Goal: Use online tool/utility: Utilize a website feature to perform a specific function

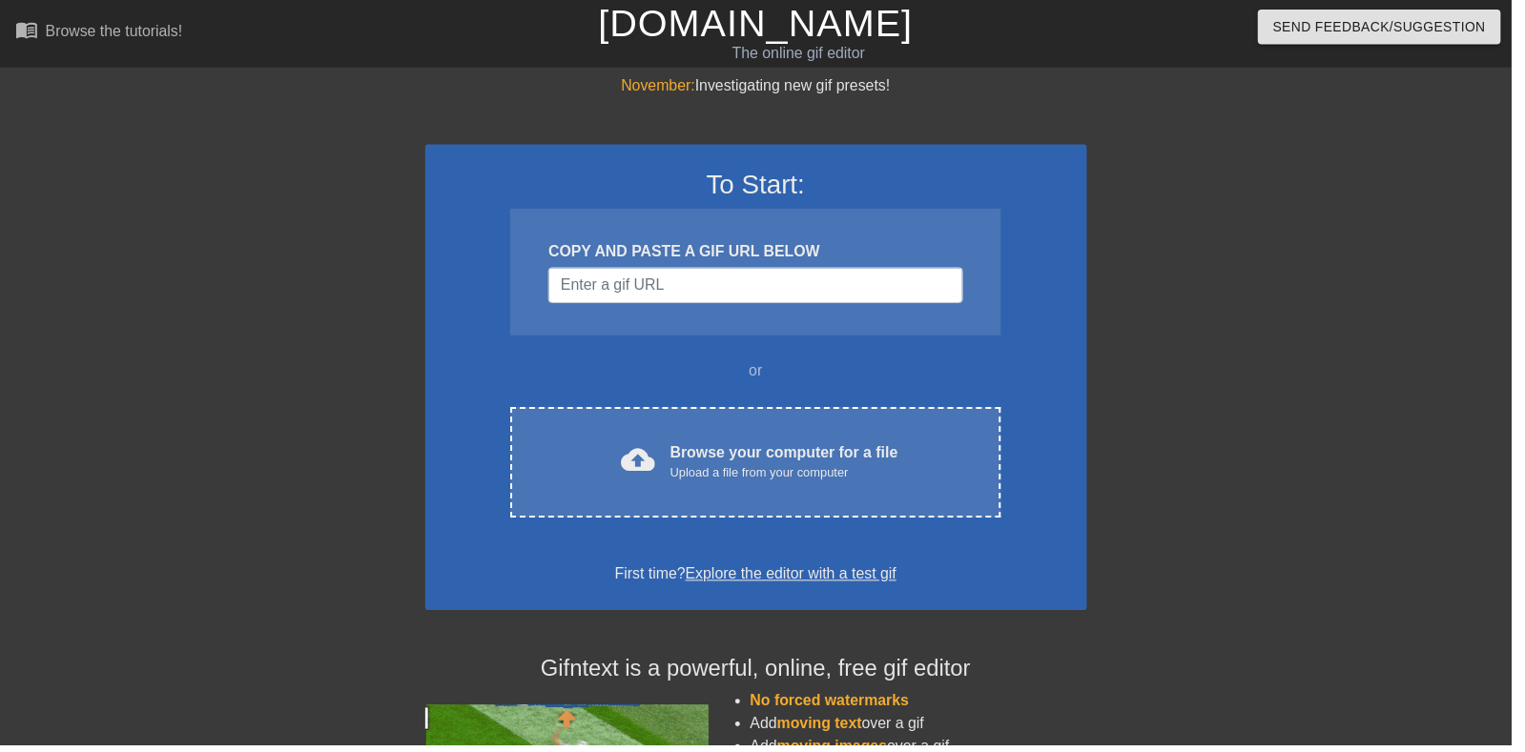
click at [608, 441] on div "cloud_upload Browse your computer for a file Upload a file from your computer C…" at bounding box center [762, 467] width 494 height 112
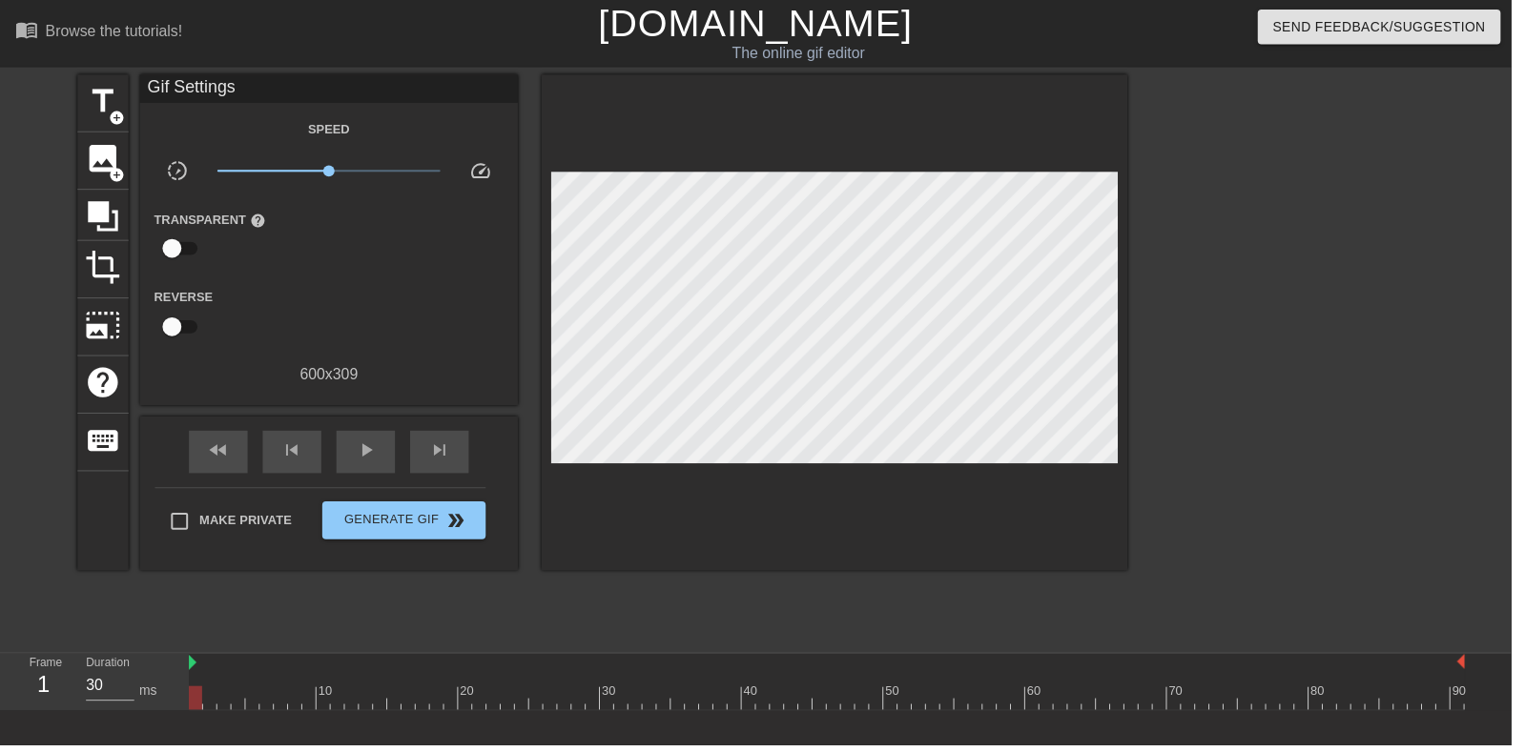
click at [104, 114] on span "title" at bounding box center [104, 102] width 36 height 36
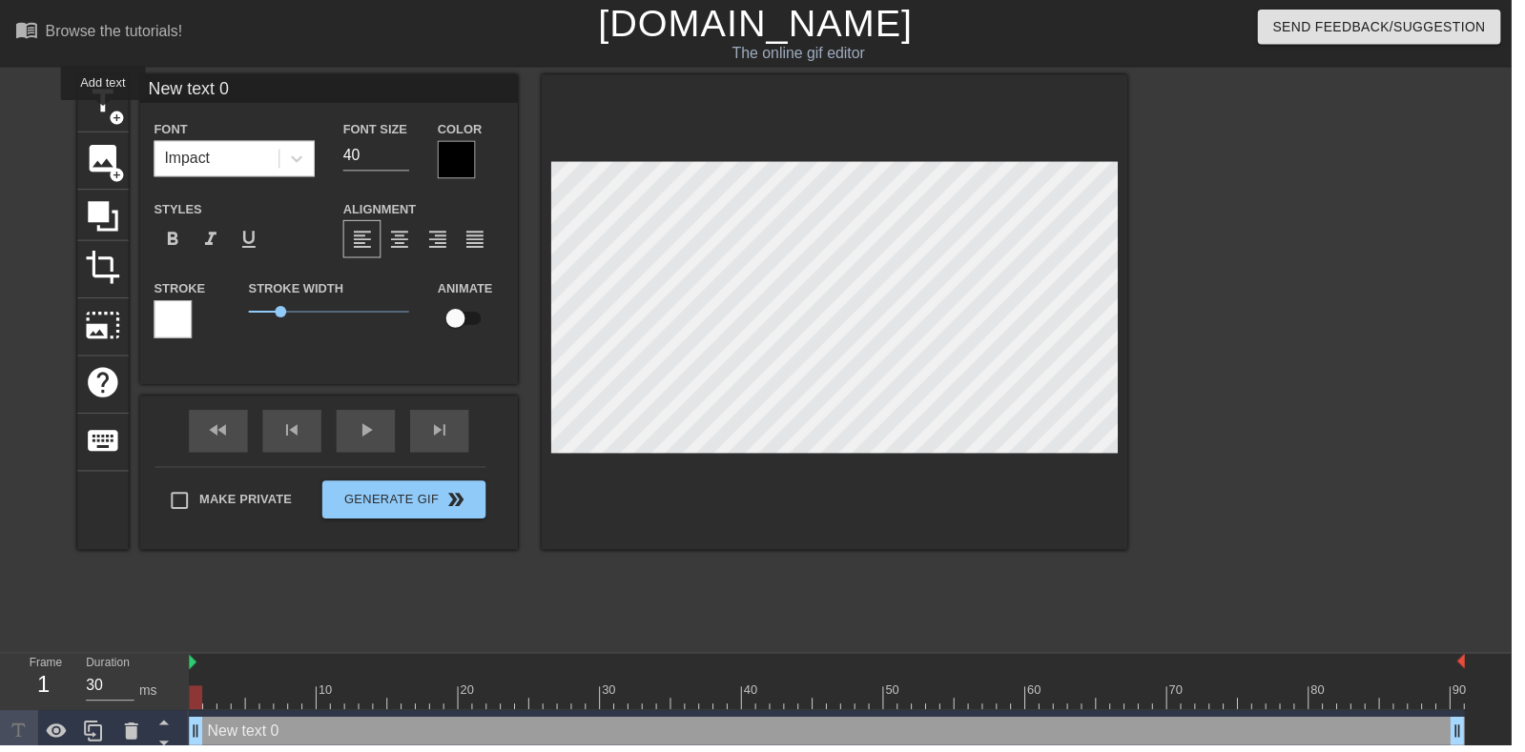
click at [162, 729] on icon at bounding box center [166, 729] width 24 height 24
click at [133, 735] on icon at bounding box center [132, 737] width 13 height 17
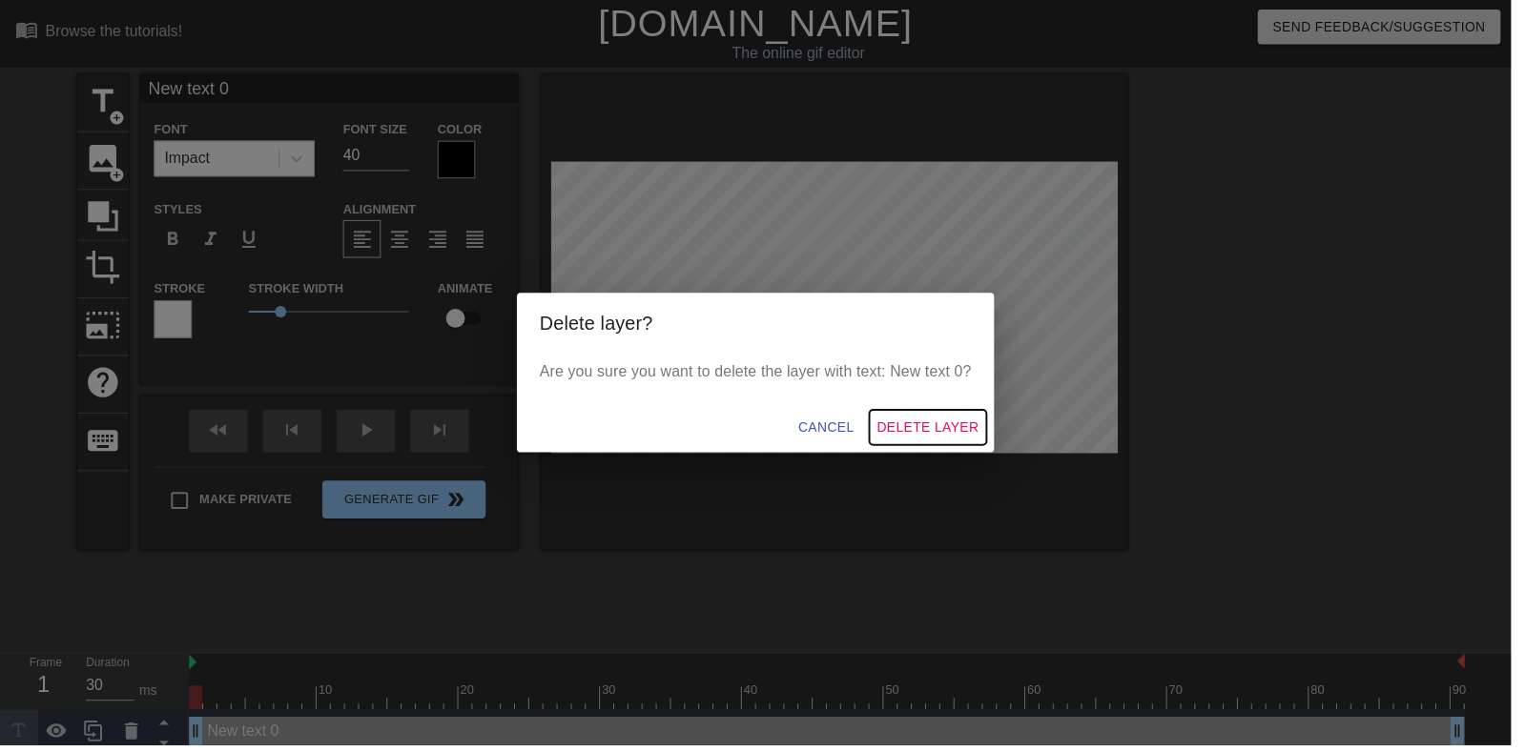
click at [965, 447] on button "Delete Layer" at bounding box center [936, 431] width 118 height 35
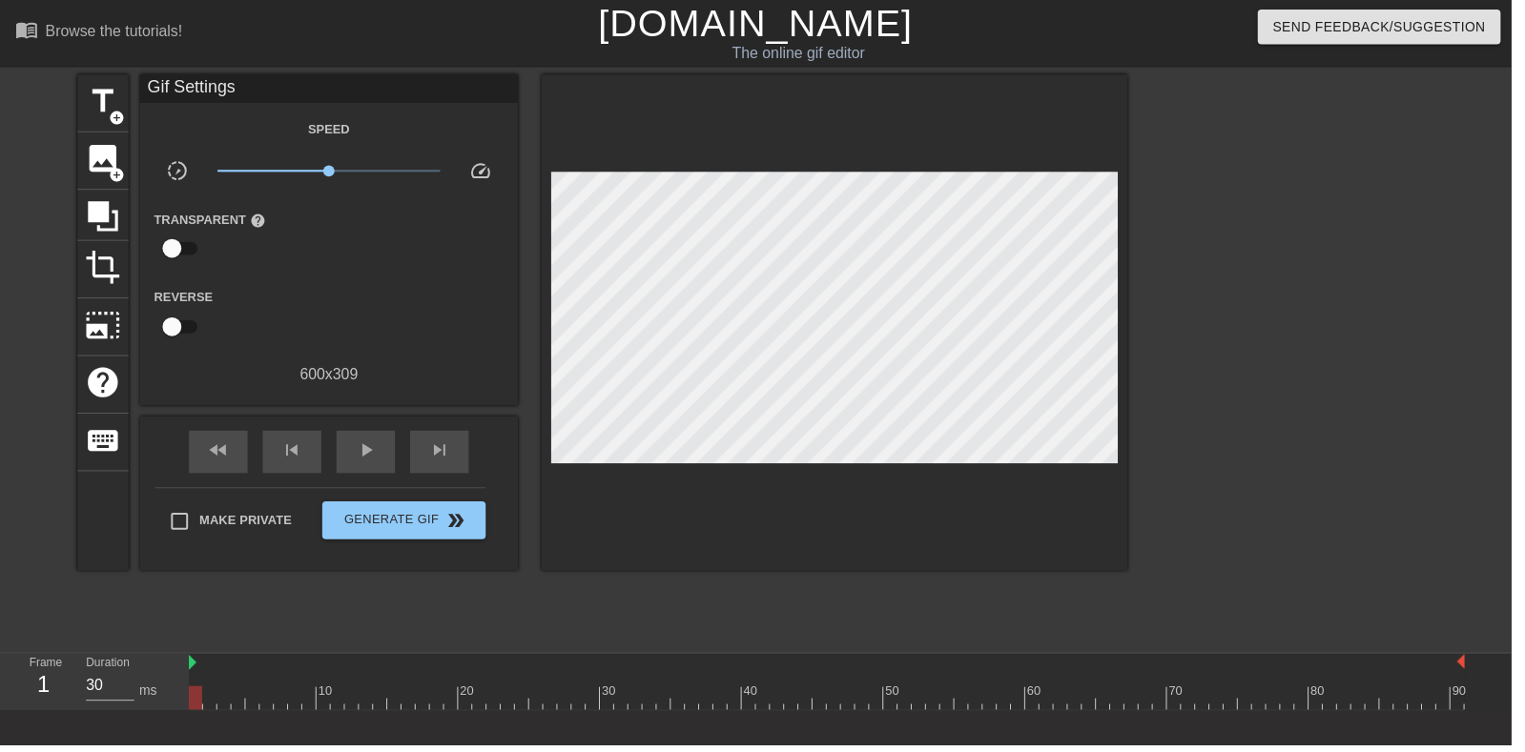
click at [112, 116] on span "add_circle" at bounding box center [118, 119] width 16 height 16
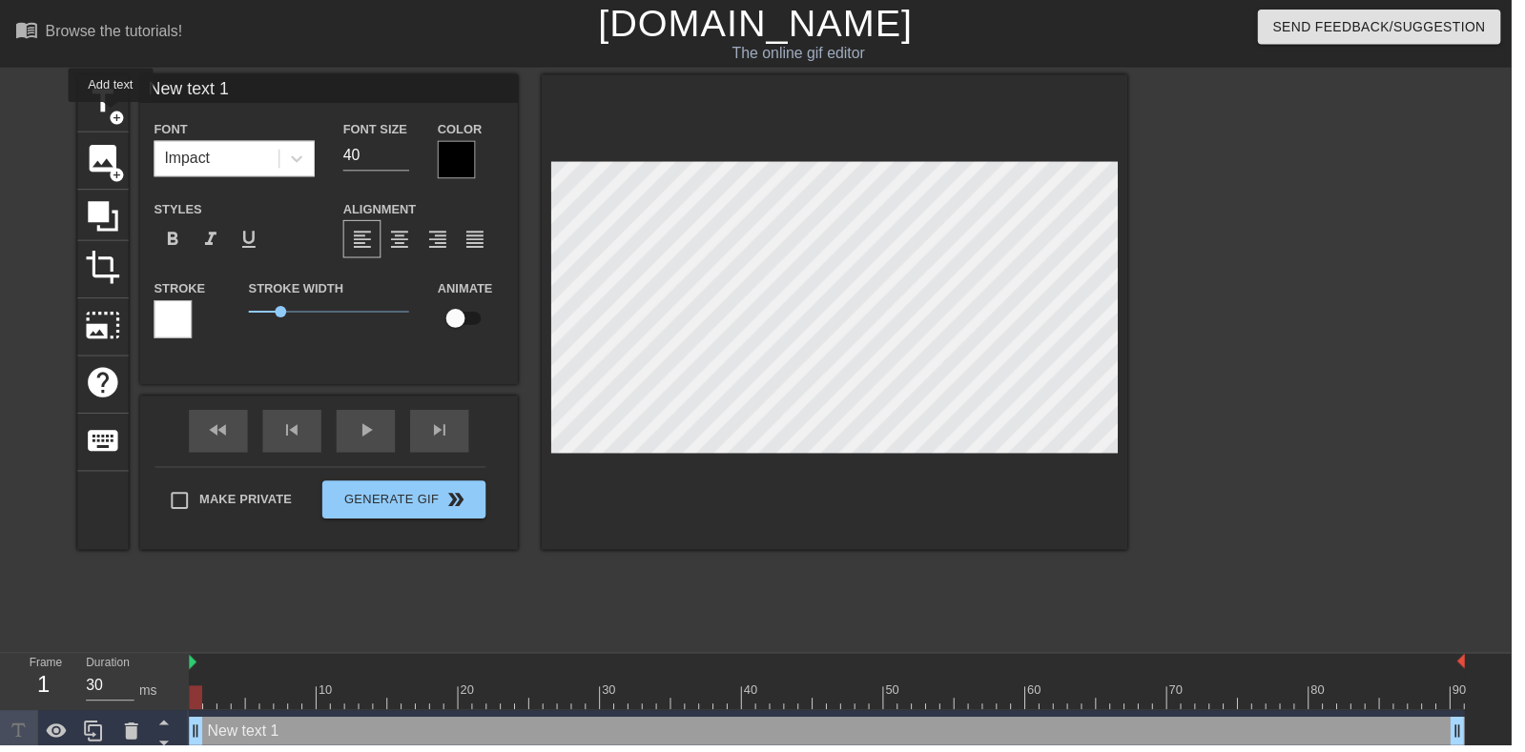
click at [126, 729] on icon at bounding box center [132, 738] width 23 height 23
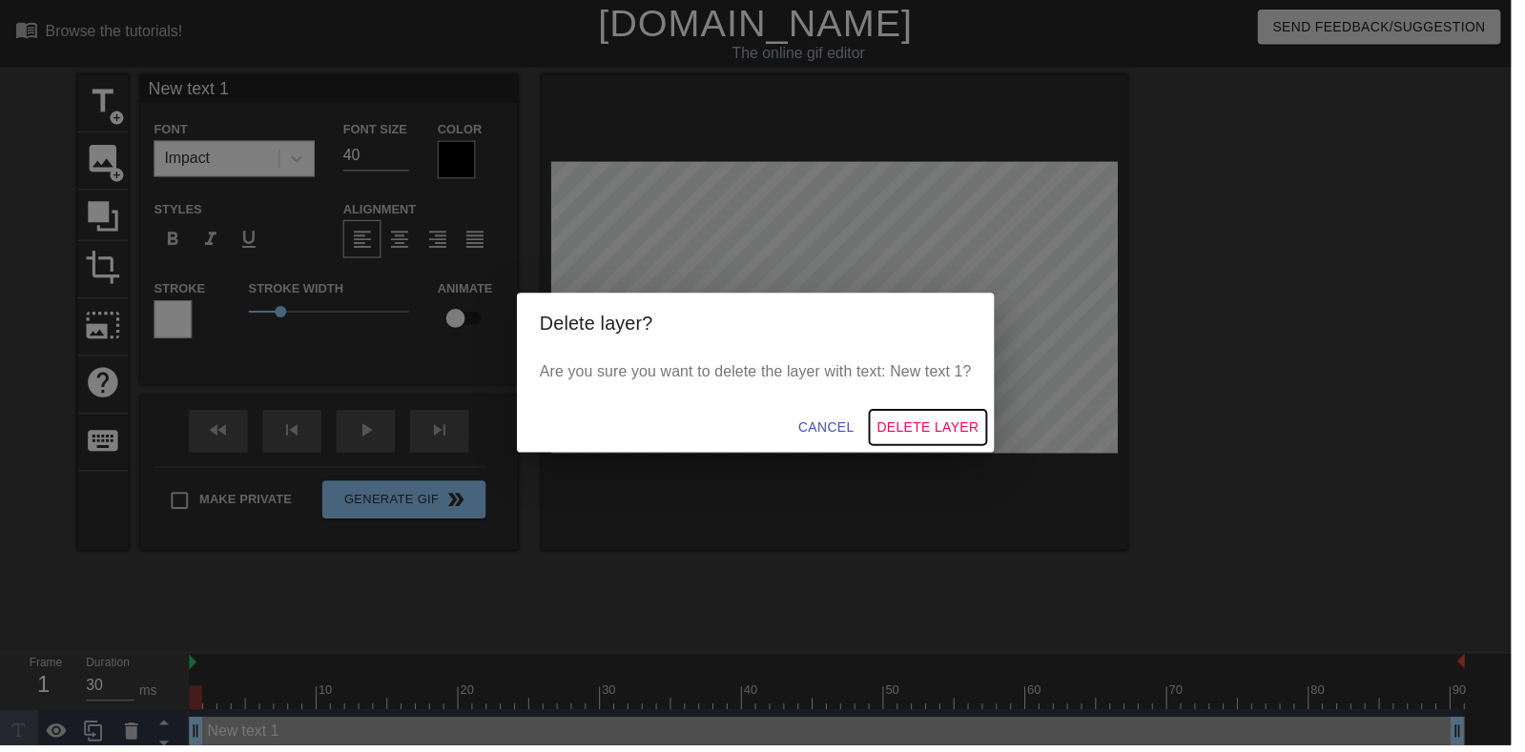
click at [970, 446] on button "Delete Layer" at bounding box center [936, 431] width 118 height 35
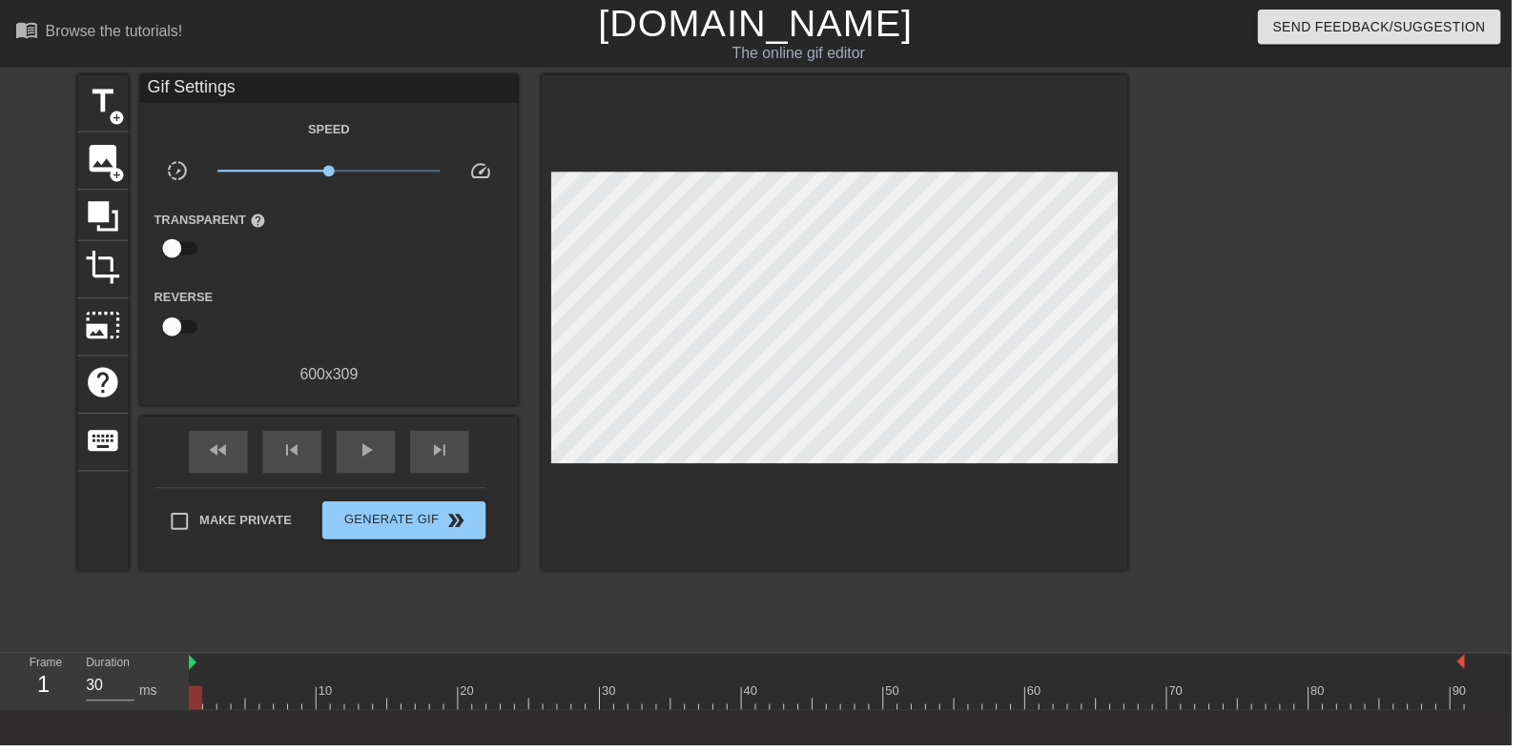
click at [103, 170] on span "image" at bounding box center [104, 160] width 36 height 36
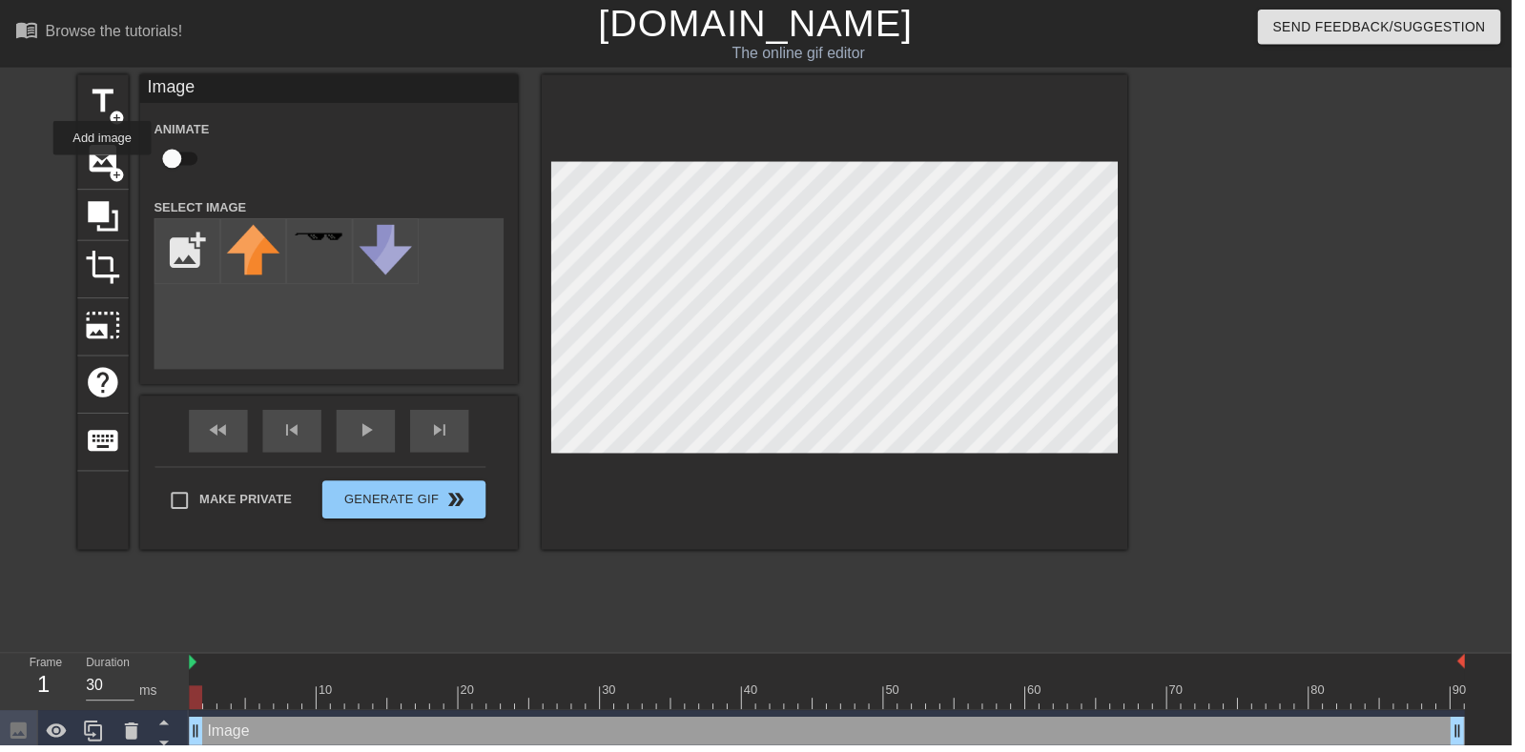
click at [182, 157] on input "checkbox" at bounding box center [173, 160] width 109 height 36
checkbox input "true"
click at [210, 273] on input "file" at bounding box center [188, 253] width 65 height 65
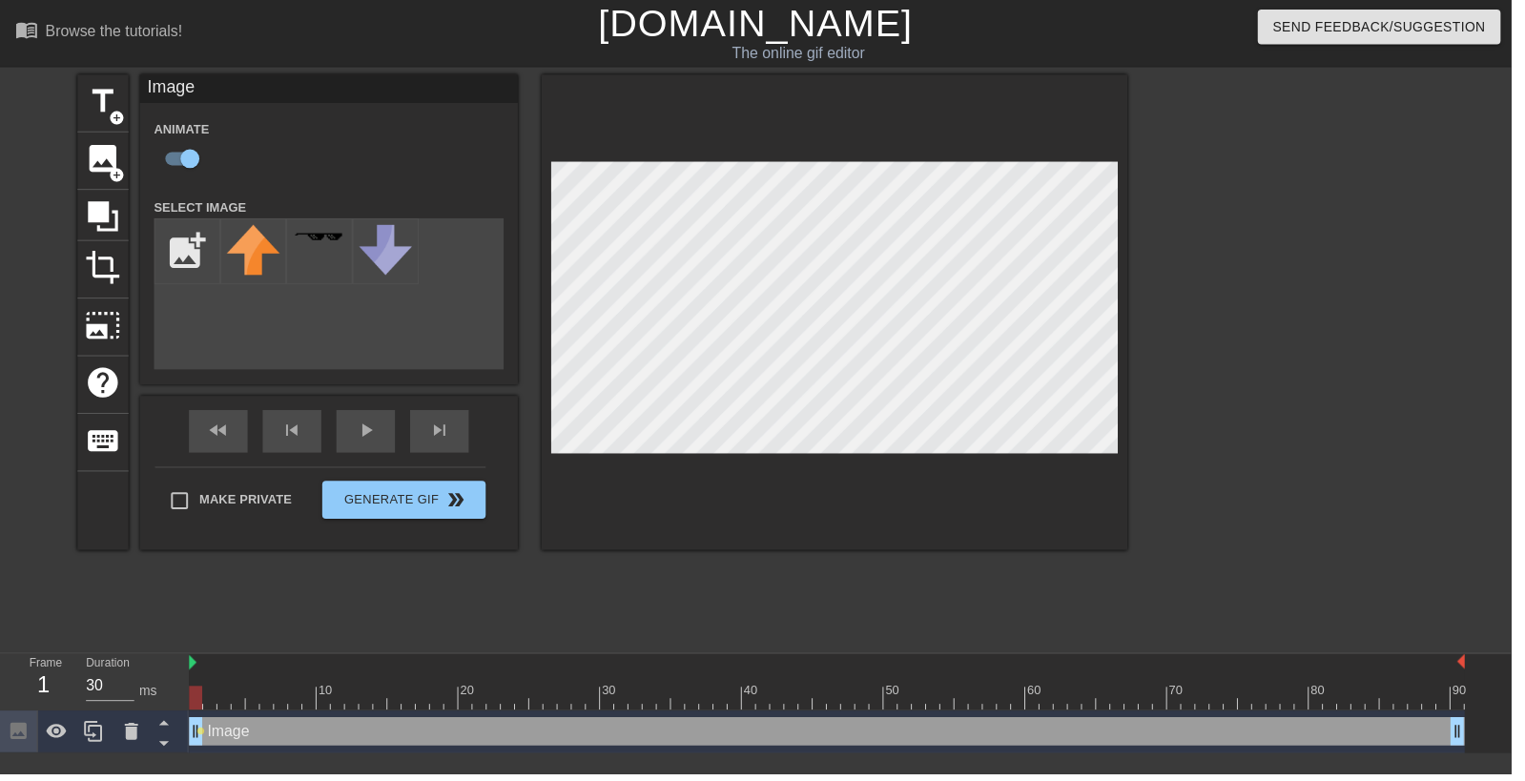
type input "C:\fakepath\9374783838.png"
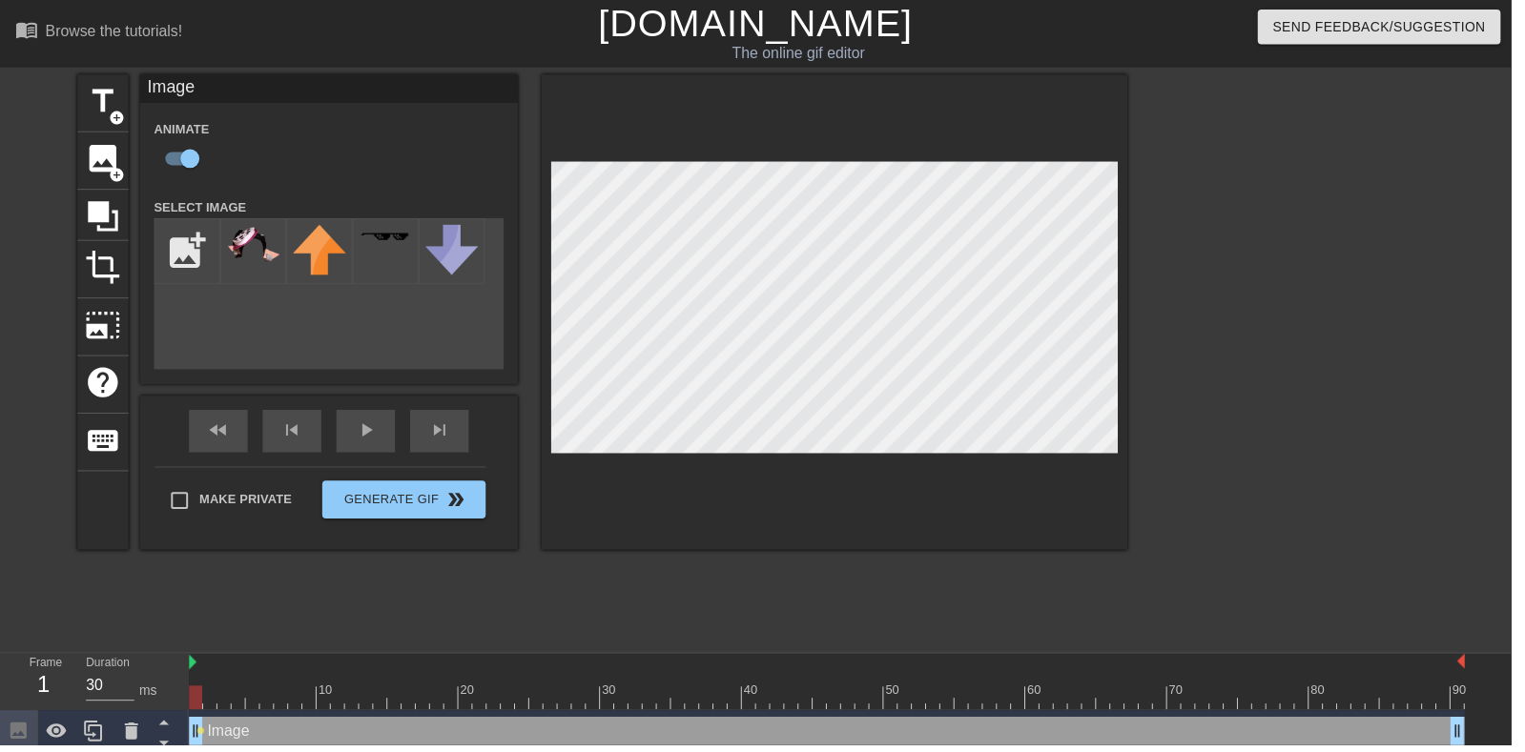
click at [262, 251] on img at bounding box center [255, 246] width 53 height 39
click at [371, 452] on div "play_arrow" at bounding box center [368, 435] width 59 height 43
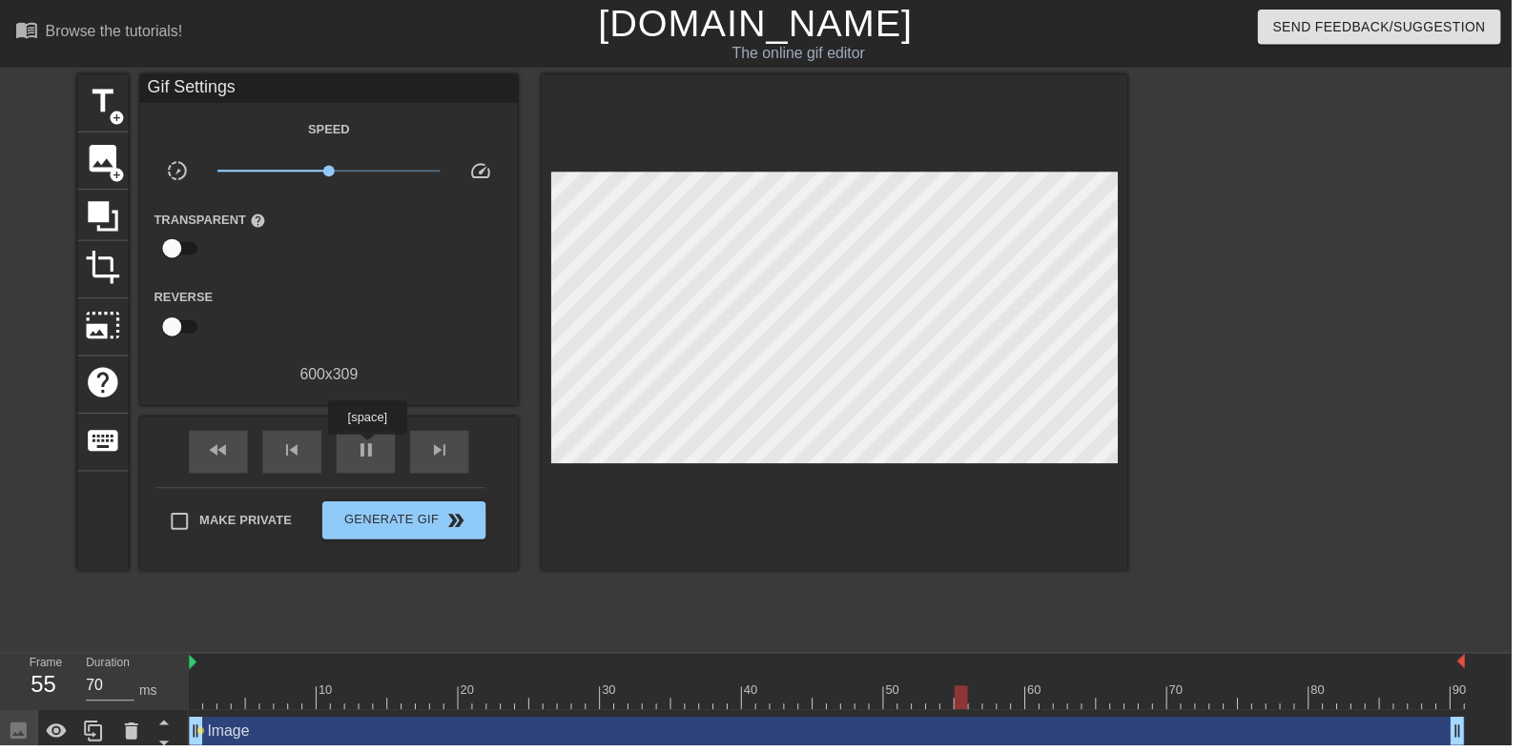
click at [382, 450] on div "pause" at bounding box center [368, 456] width 59 height 43
click at [374, 445] on span "play_arrow" at bounding box center [369, 454] width 23 height 23
click at [370, 462] on span "pause" at bounding box center [369, 454] width 23 height 23
click at [368, 467] on div "play_arrow" at bounding box center [368, 456] width 59 height 43
type input "70"
